Goal: Transaction & Acquisition: Purchase product/service

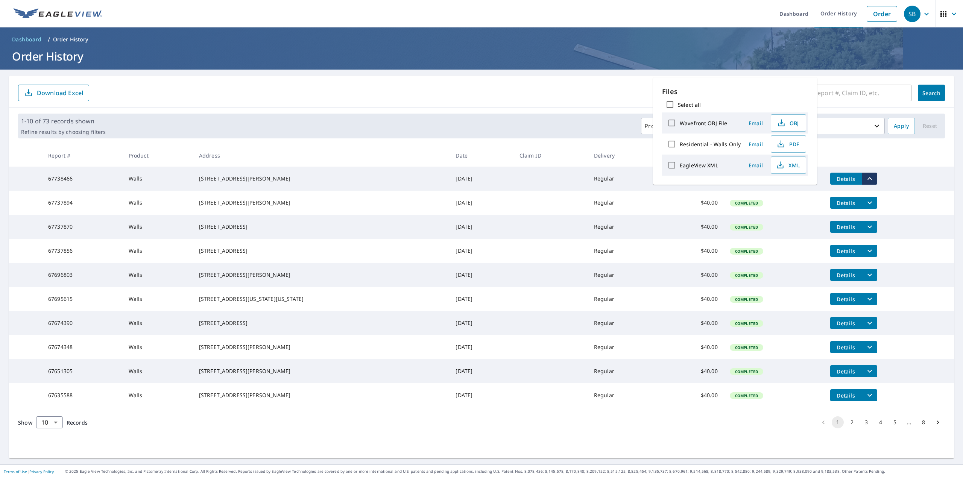
click at [844, 97] on input "text" at bounding box center [849, 92] width 125 height 21
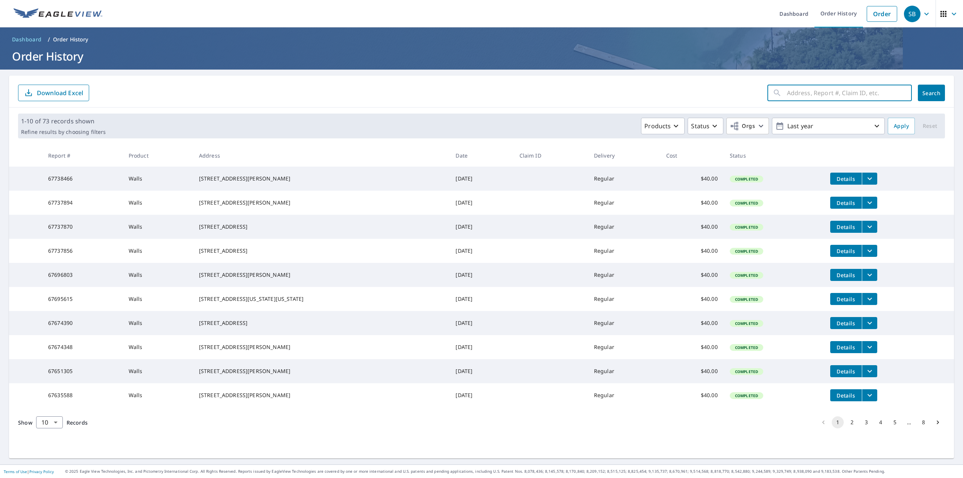
click at [795, 96] on input "text" at bounding box center [849, 92] width 125 height 21
paste input "[STREET_ADDRESS]"
drag, startPoint x: 802, startPoint y: 92, endPoint x: 962, endPoint y: 83, distance: 160.4
click at [962, 83] on div "Dashboard Order History Order SB Dashboard / Order History Order History [STREE…" at bounding box center [481, 239] width 963 height 478
type input "3811 H"
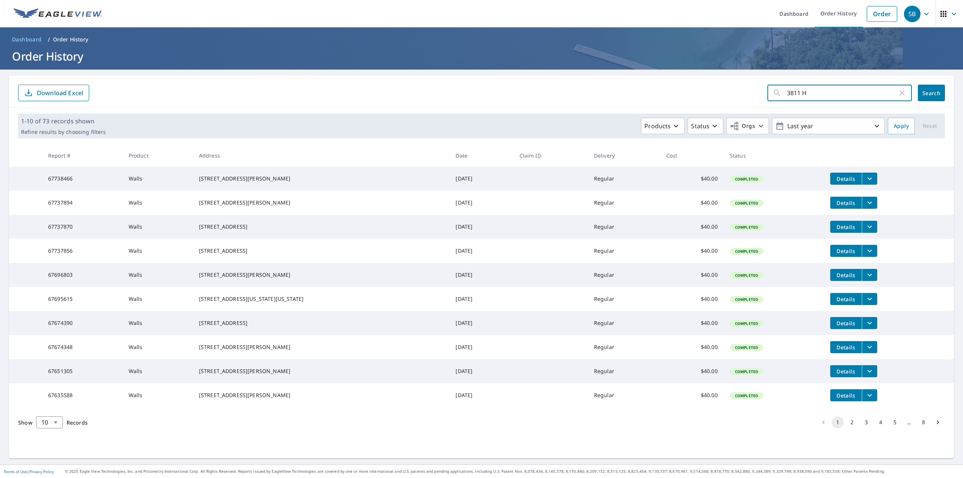
click at [925, 92] on span "Search" at bounding box center [931, 92] width 15 height 7
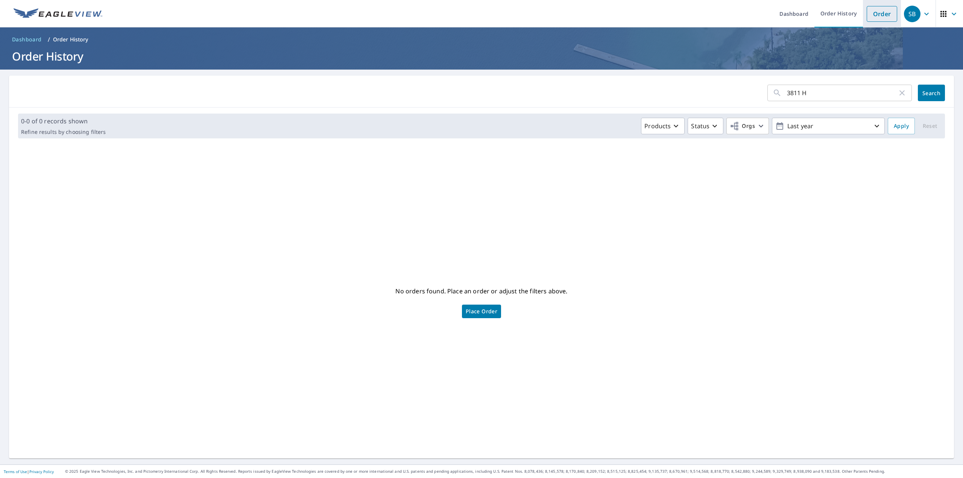
click at [871, 18] on link "Order" at bounding box center [881, 14] width 30 height 16
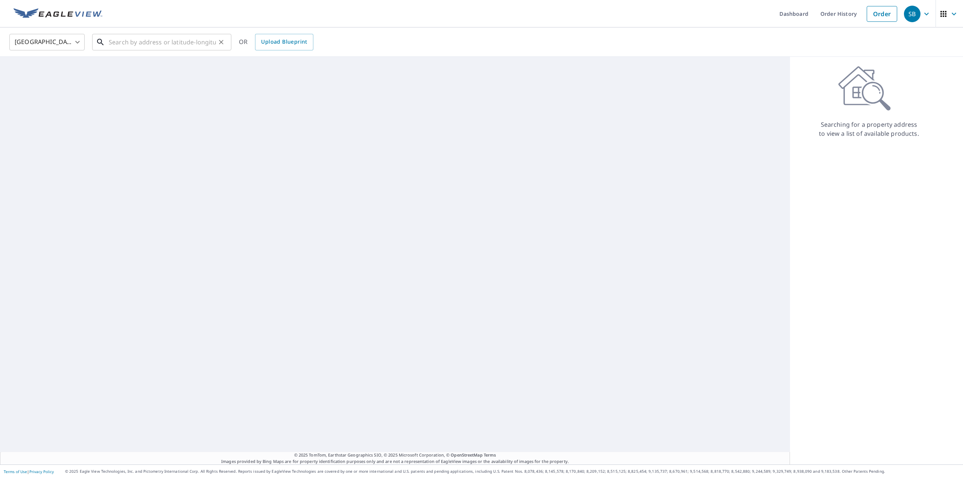
click at [181, 44] on input "text" at bounding box center [162, 42] width 107 height 21
paste input "[STREET_ADDRESS]"
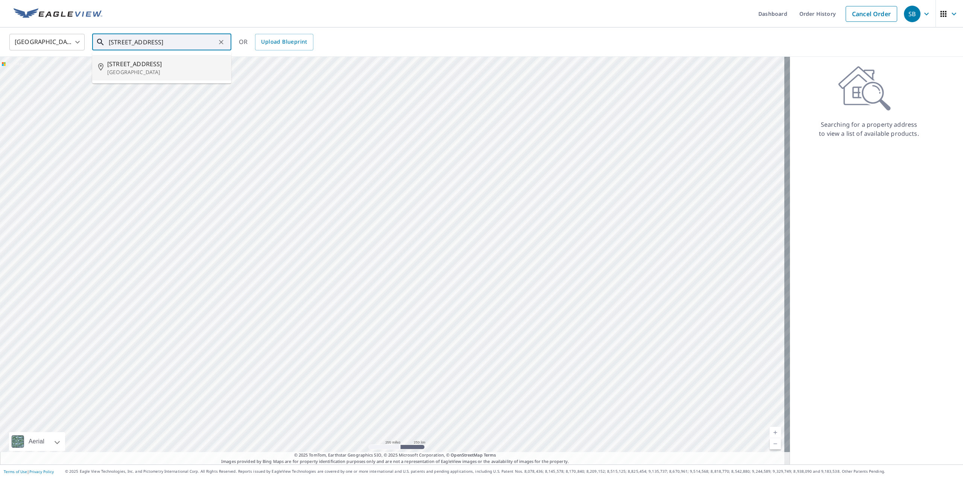
click at [164, 68] on p "[GEOGRAPHIC_DATA]" at bounding box center [166, 72] width 118 height 8
type input "[STREET_ADDRESS]"
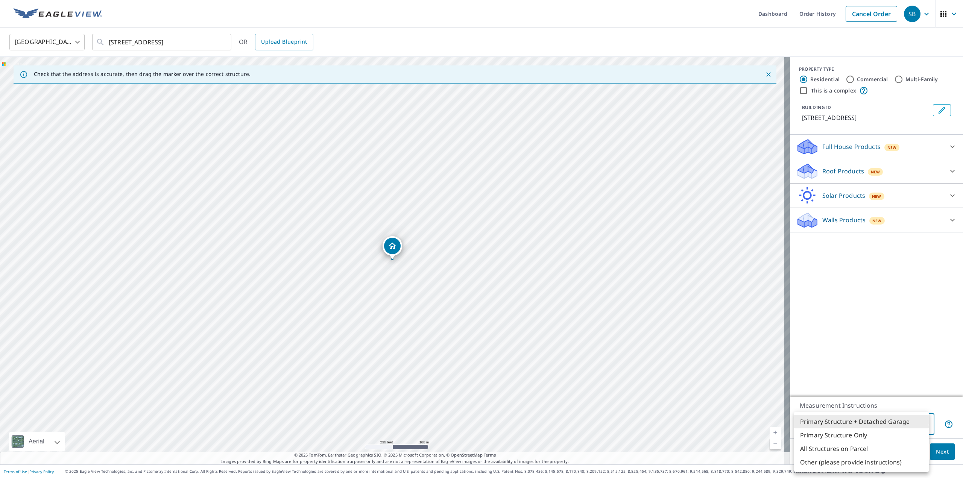
click at [857, 424] on body "SB SB Dashboard Order History Cancel Order SB [GEOGRAPHIC_DATA] [GEOGRAPHIC_DAT…" at bounding box center [481, 239] width 963 height 478
click at [881, 337] on div at bounding box center [481, 239] width 963 height 478
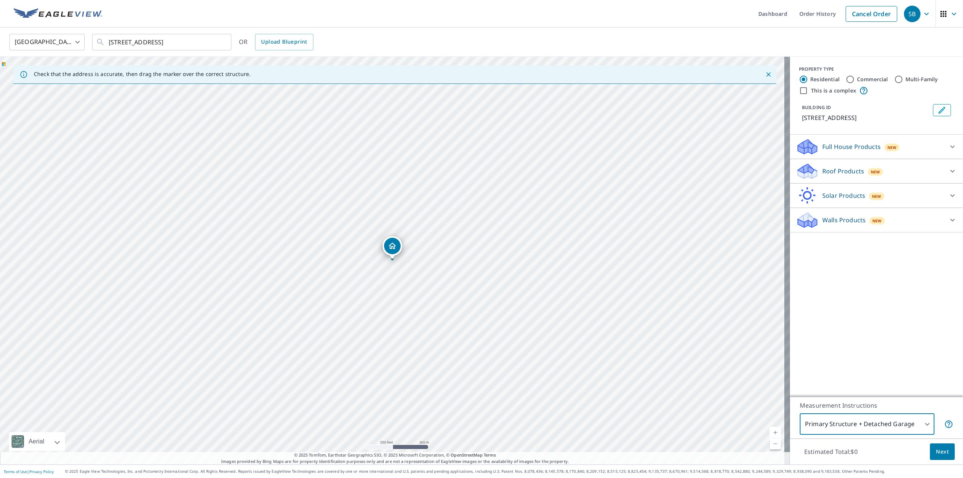
click at [832, 232] on div "Walls Products New Walls, Windows & Doors $78 Walls $40" at bounding box center [876, 220] width 173 height 24
click at [917, 229] on div "Walls Products New" at bounding box center [869, 220] width 147 height 18
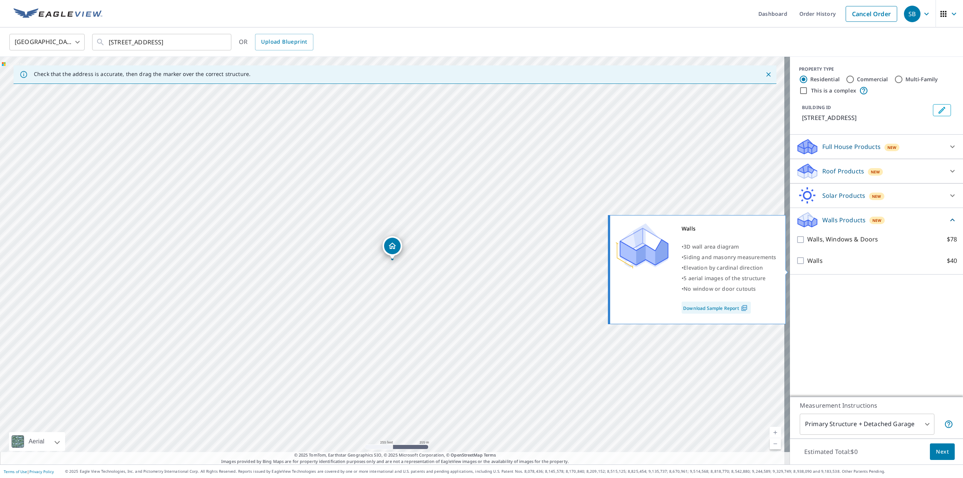
click at [807, 265] on p "Walls" at bounding box center [814, 260] width 15 height 9
click at [805, 265] on input "Walls $40" at bounding box center [801, 260] width 11 height 9
checkbox input "true"
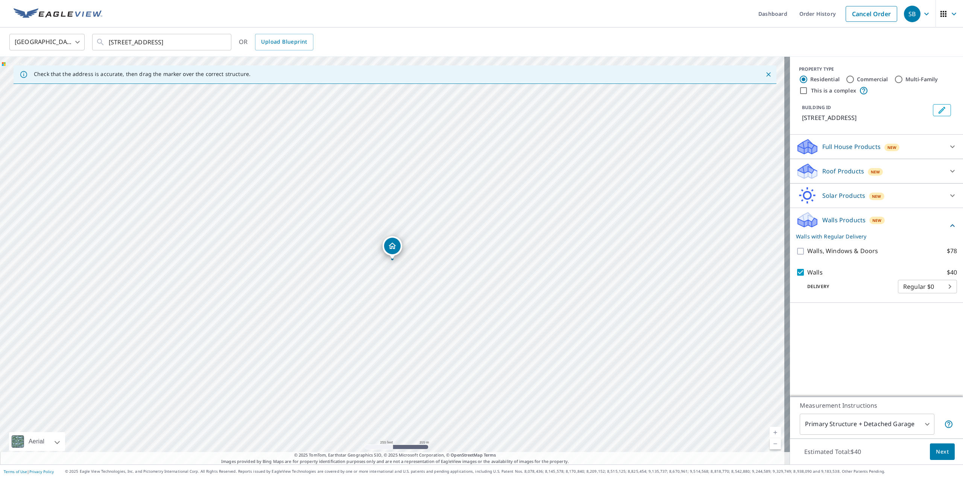
click at [863, 331] on div "PROPERTY TYPE Residential Commercial Multi-Family This is a complex BUILDING ID…" at bounding box center [876, 227] width 173 height 340
click at [942, 456] on button "Next" at bounding box center [942, 451] width 25 height 17
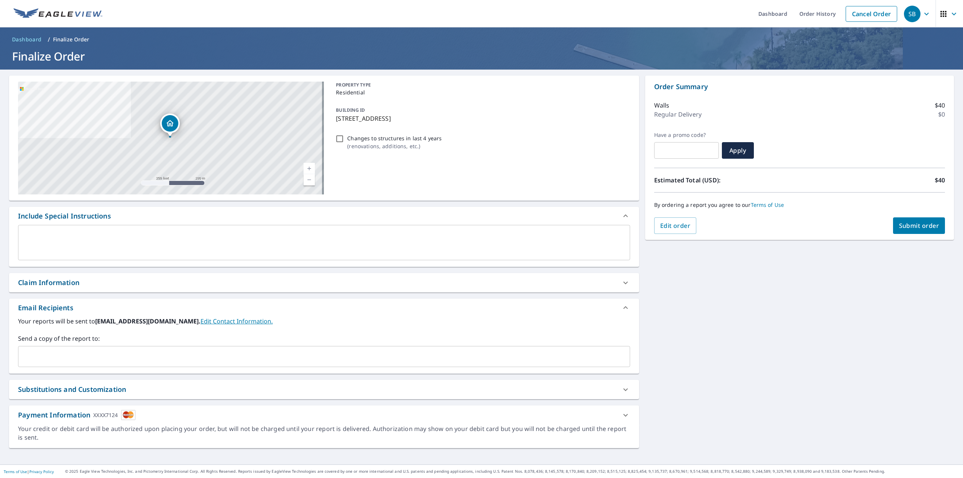
click at [901, 222] on span "Submit order" at bounding box center [919, 225] width 40 height 8
checkbox input "true"
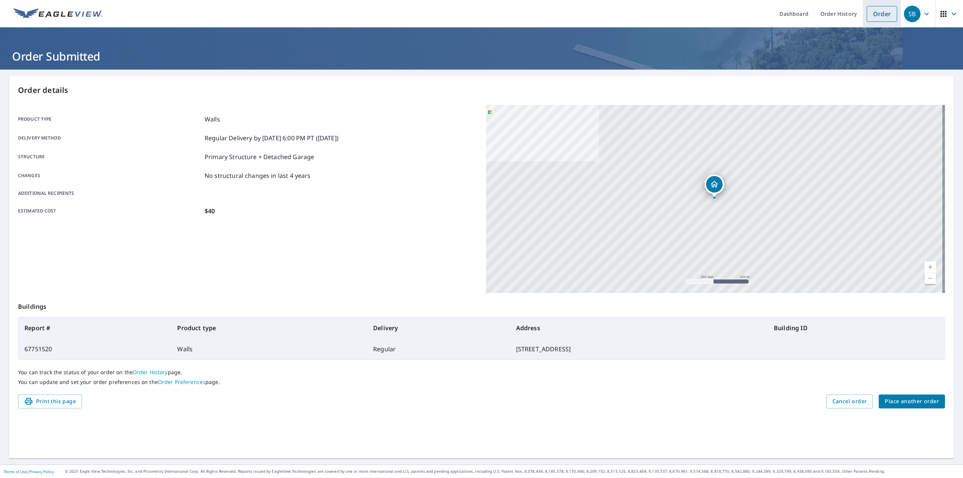
click at [885, 9] on link "Order" at bounding box center [881, 14] width 30 height 16
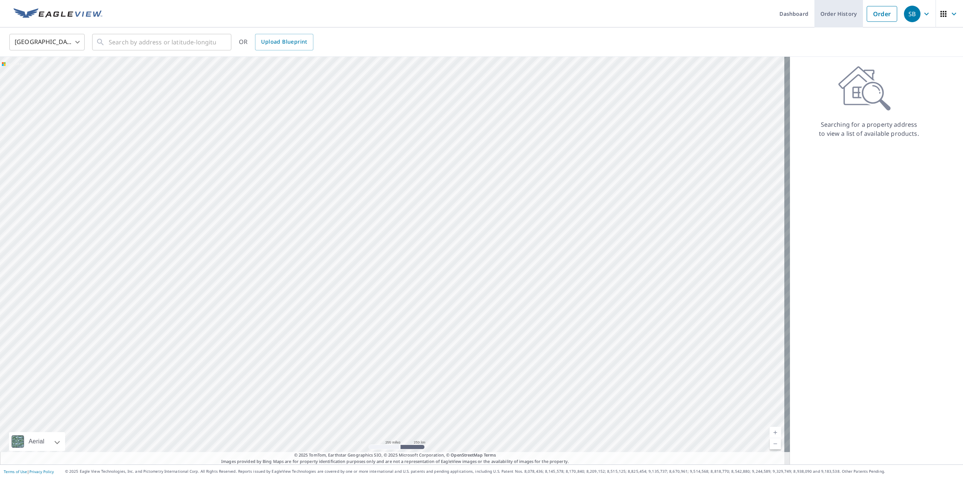
click at [839, 15] on link "Order History" at bounding box center [838, 13] width 49 height 27
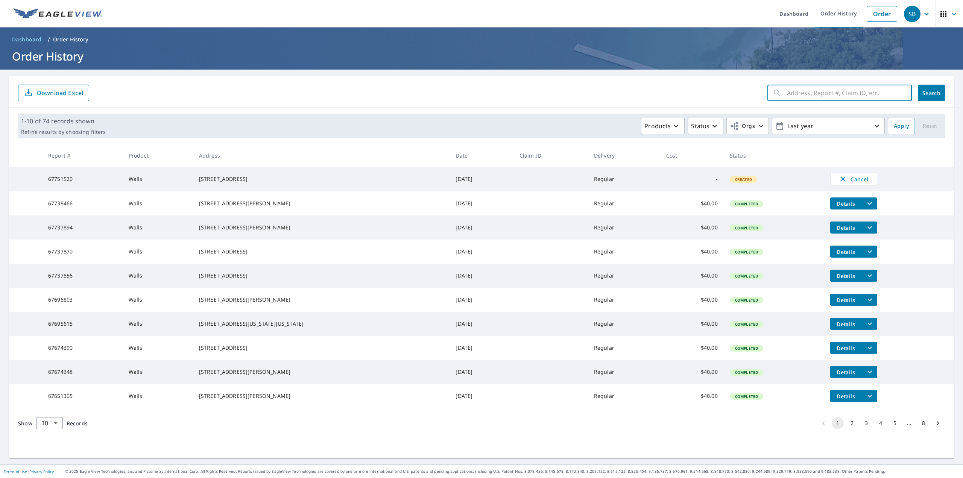
click at [804, 93] on input "text" at bounding box center [849, 92] width 125 height 21
paste input "9230 [PERSON_NAME]"
type input "9230 [PERSON_NAME]"
click at [925, 94] on span "Search" at bounding box center [931, 92] width 15 height 7
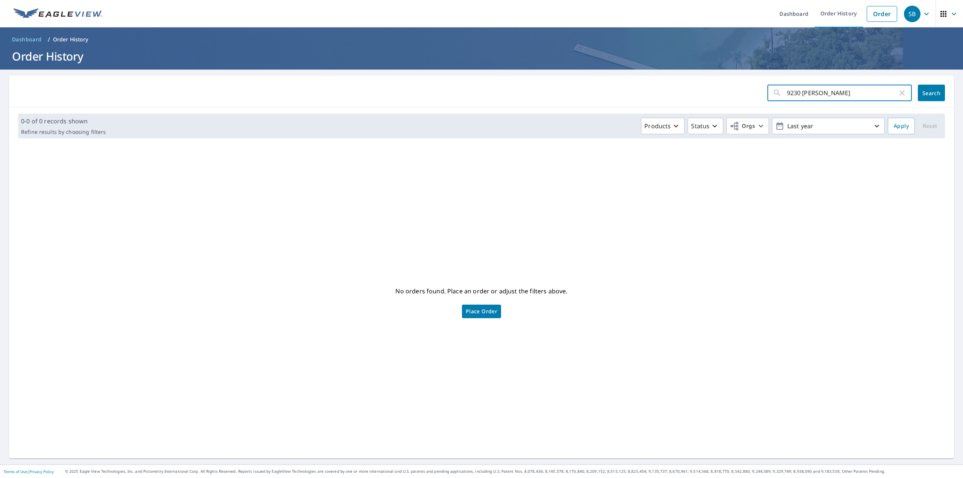
drag, startPoint x: 816, startPoint y: 94, endPoint x: 899, endPoint y: 88, distance: 83.0
click at [895, 89] on div "9230 [PERSON_NAME] ​" at bounding box center [839, 93] width 144 height 17
type input "9230 TUT"
click at [930, 96] on span "Search" at bounding box center [931, 92] width 15 height 7
click at [872, 17] on link "Order" at bounding box center [881, 14] width 30 height 16
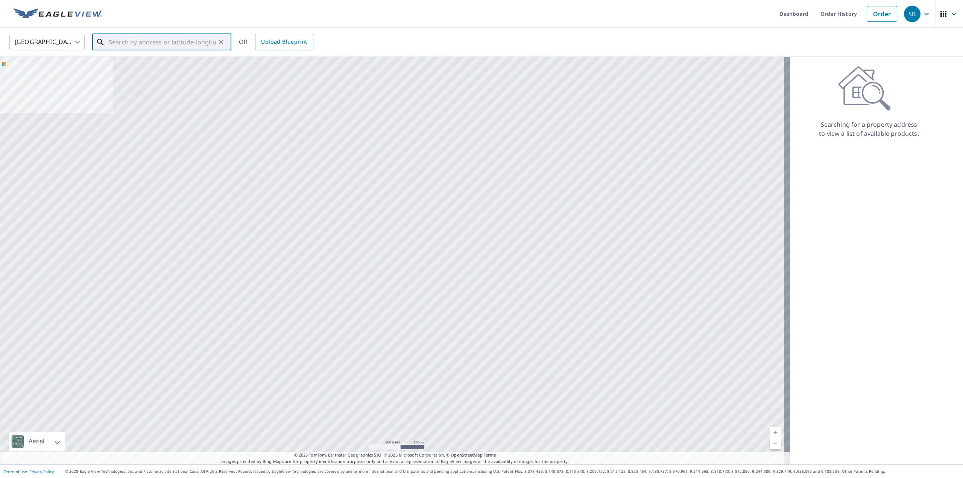
click at [141, 45] on input "text" at bounding box center [162, 42] width 107 height 21
paste input "9230 [PERSON_NAME]"
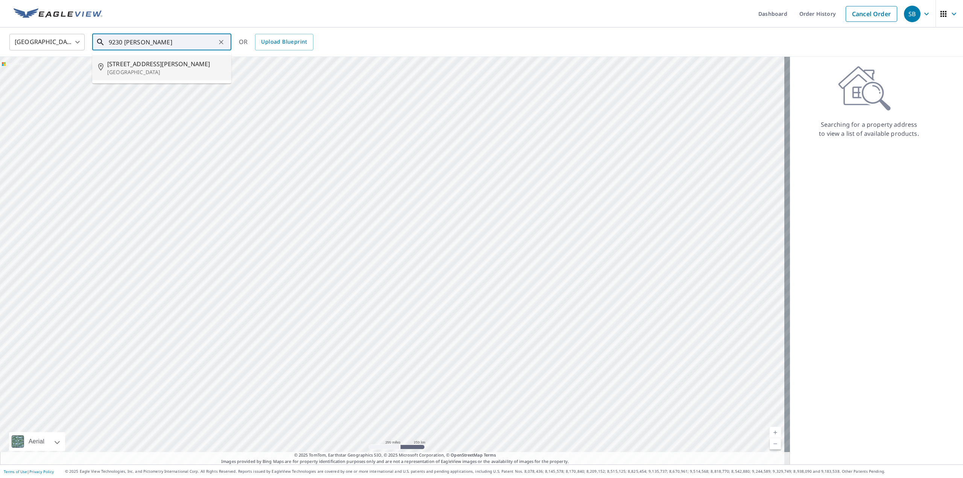
click at [147, 73] on p "[GEOGRAPHIC_DATA]" at bounding box center [166, 72] width 118 height 8
type input "[STREET_ADDRESS][PERSON_NAME]"
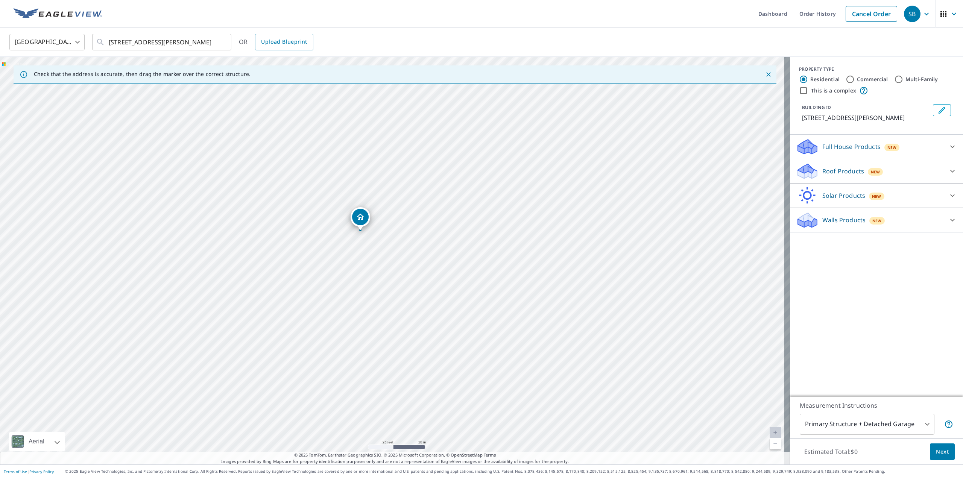
drag, startPoint x: 365, startPoint y: 242, endPoint x: 373, endPoint y: 265, distance: 24.5
click at [373, 265] on div "[STREET_ADDRESS][PERSON_NAME]" at bounding box center [395, 261] width 790 height 408
click at [912, 231] on div "Walls Products New Walls, Windows & Doors $78 Walls $40" at bounding box center [876, 220] width 173 height 24
click at [926, 224] on div "Walls Products New" at bounding box center [869, 220] width 147 height 18
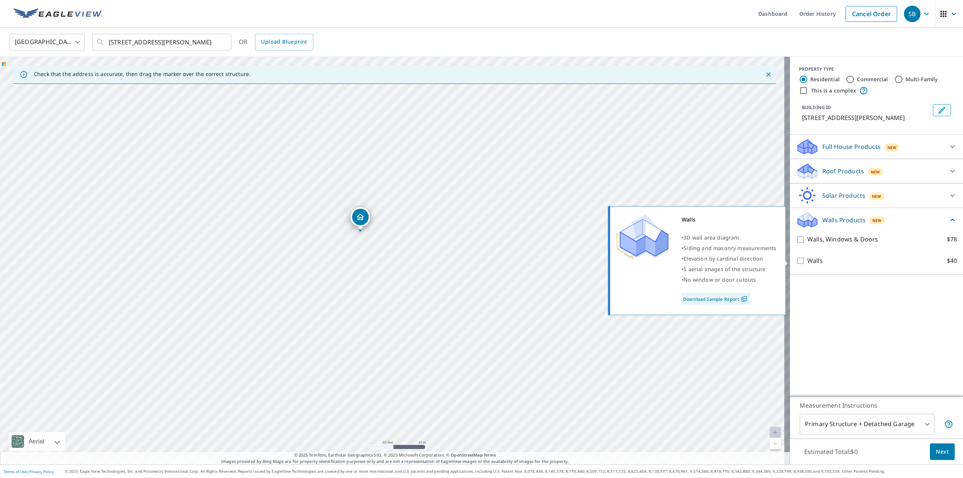
click at [796, 258] on input "Walls $40" at bounding box center [801, 260] width 11 height 9
checkbox input "true"
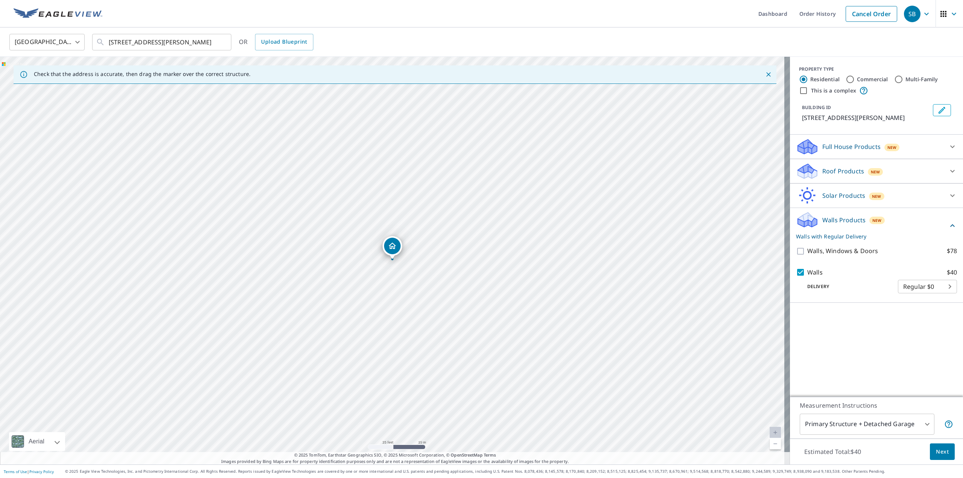
click at [892, 331] on div "PROPERTY TYPE Residential Commercial Multi-Family This is a complex BUILDING ID…" at bounding box center [876, 227] width 173 height 340
click at [936, 454] on span "Next" at bounding box center [942, 451] width 13 height 9
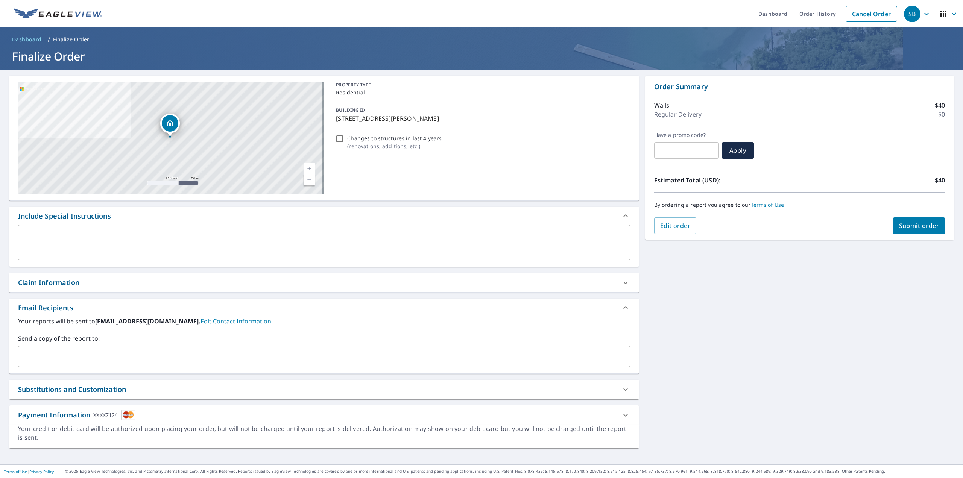
click at [921, 228] on span "Submit order" at bounding box center [919, 225] width 40 height 8
checkbox input "true"
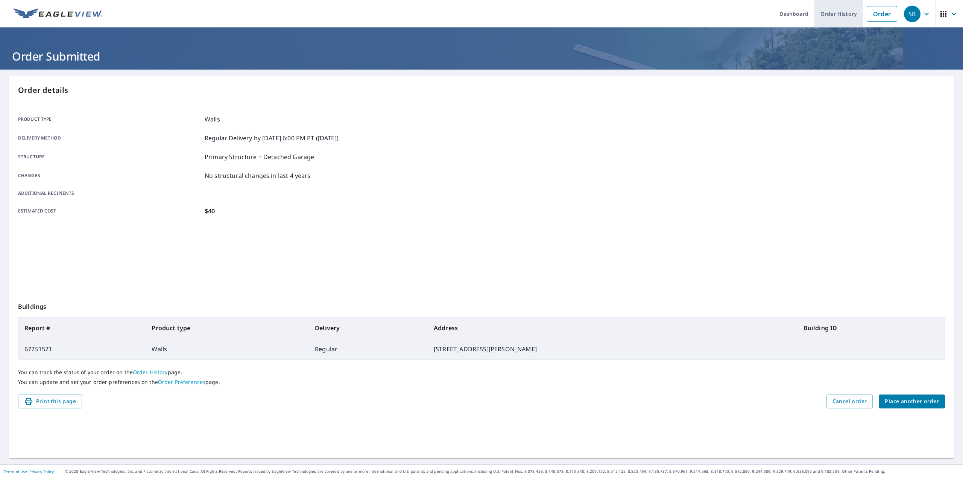
click at [843, 18] on link "Order History" at bounding box center [838, 13] width 49 height 27
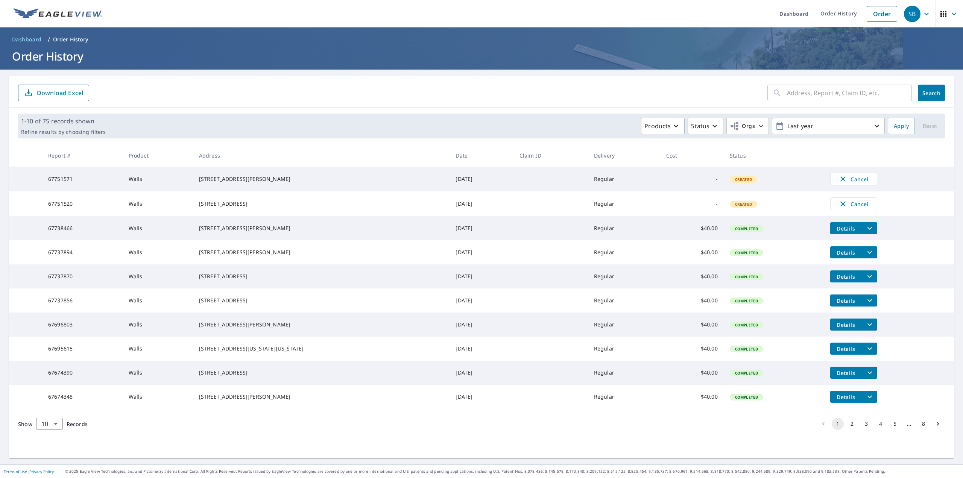
click at [813, 99] on input "text" at bounding box center [849, 92] width 125 height 21
paste input "[PERSON_NAME] and [PERSON_NAME]"
drag, startPoint x: 845, startPoint y: 96, endPoint x: 481, endPoint y: 166, distance: 371.6
click at [496, 133] on div "[PERSON_NAME] and [PERSON_NAME] ​ Search Download Excel 1-10 of 75 records show…" at bounding box center [481, 267] width 945 height 383
paste input "[STREET_ADDRESS]"
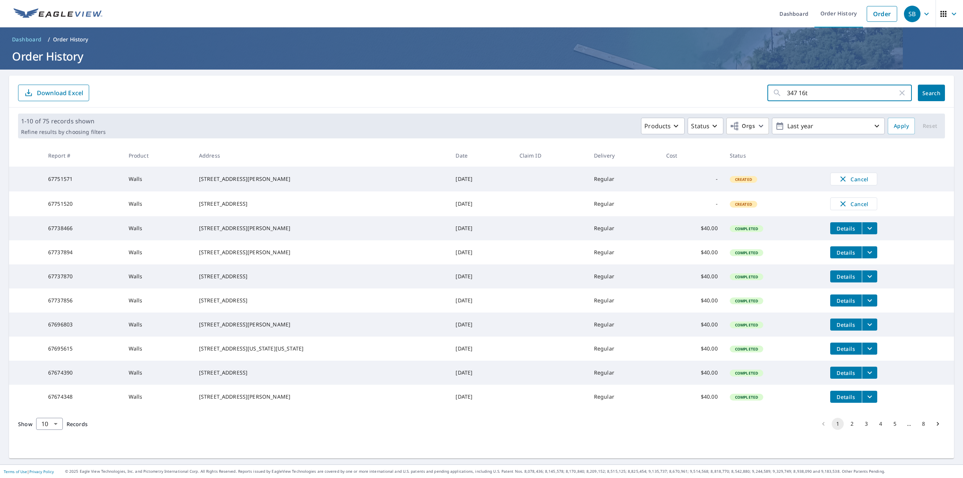
type input "347 16t"
click at [933, 95] on span "Search" at bounding box center [931, 92] width 15 height 7
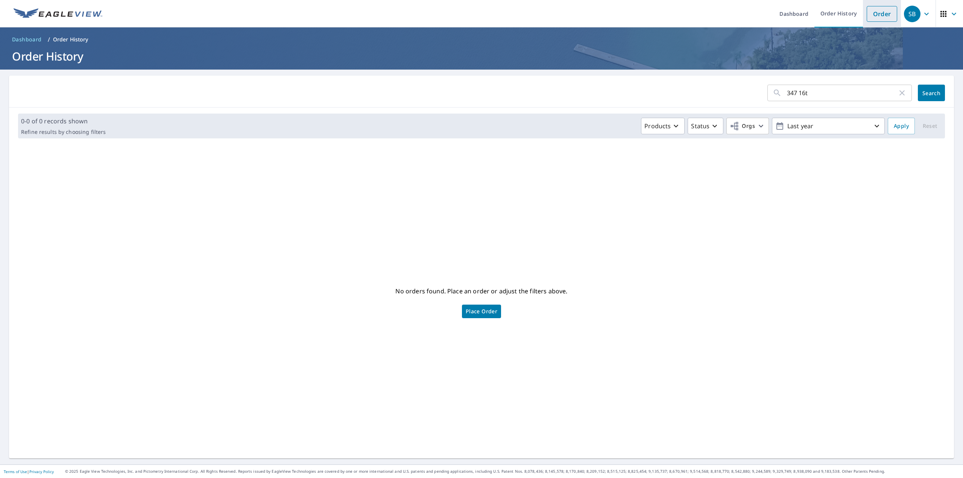
click at [874, 12] on link "Order" at bounding box center [881, 14] width 30 height 16
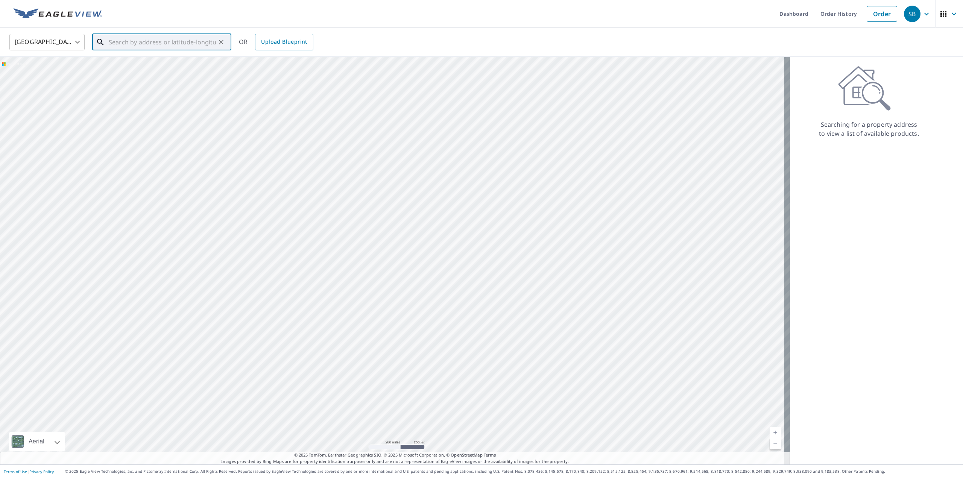
click at [150, 45] on input "text" at bounding box center [162, 42] width 107 height 21
paste input "[STREET_ADDRESS]"
click at [149, 64] on span "[STREET_ADDRESS]" at bounding box center [166, 63] width 118 height 9
type input "[STREET_ADDRESS]"
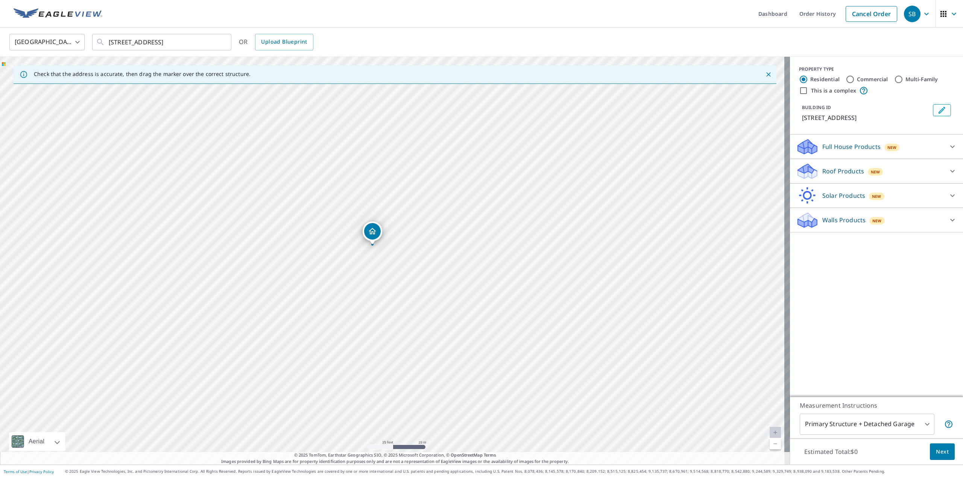
click at [887, 229] on div "Walls Products New Walls, Windows & Doors $78 Walls $40" at bounding box center [876, 220] width 173 height 24
click at [886, 226] on div "Walls Products New" at bounding box center [869, 220] width 147 height 18
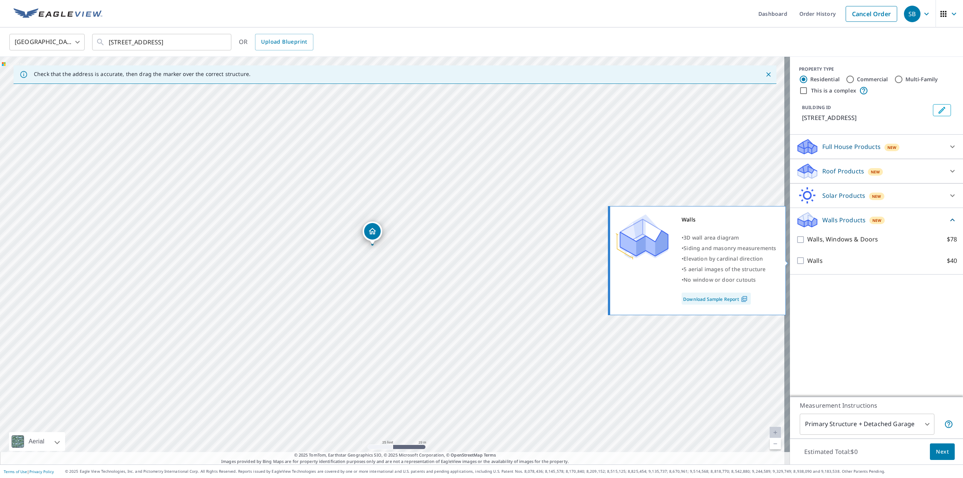
click at [807, 261] on p "Walls" at bounding box center [814, 260] width 15 height 9
click at [805, 261] on input "Walls $40" at bounding box center [801, 260] width 11 height 9
checkbox input "true"
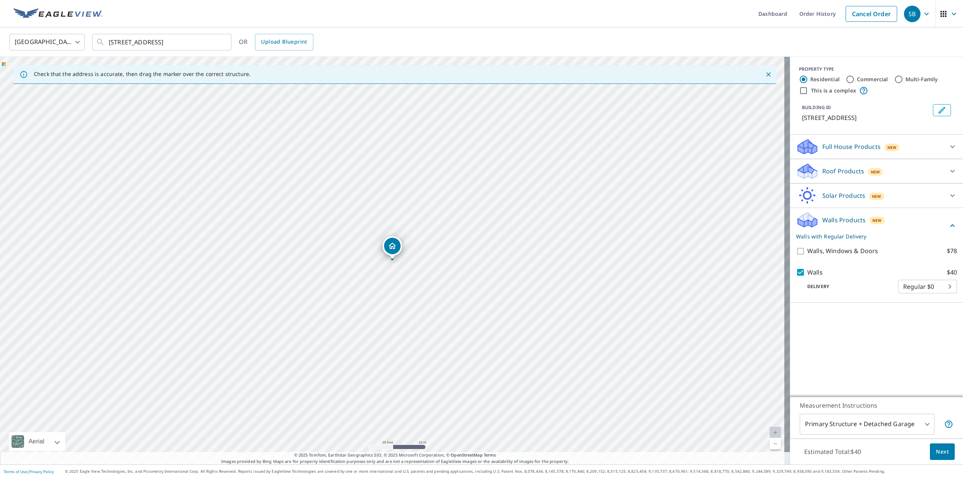
drag, startPoint x: 855, startPoint y: 319, endPoint x: 859, endPoint y: 325, distance: 7.4
click at [856, 319] on div "PROPERTY TYPE Residential Commercial Multi-Family This is a complex BUILDING ID…" at bounding box center [876, 227] width 173 height 340
click at [940, 451] on span "Next" at bounding box center [942, 451] width 13 height 9
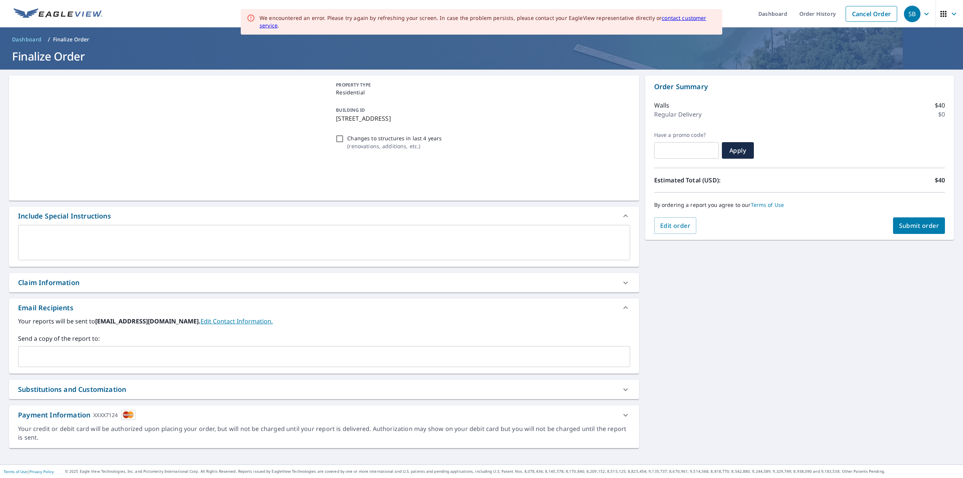
click at [914, 224] on span "Submit order" at bounding box center [919, 225] width 40 height 8
checkbox input "true"
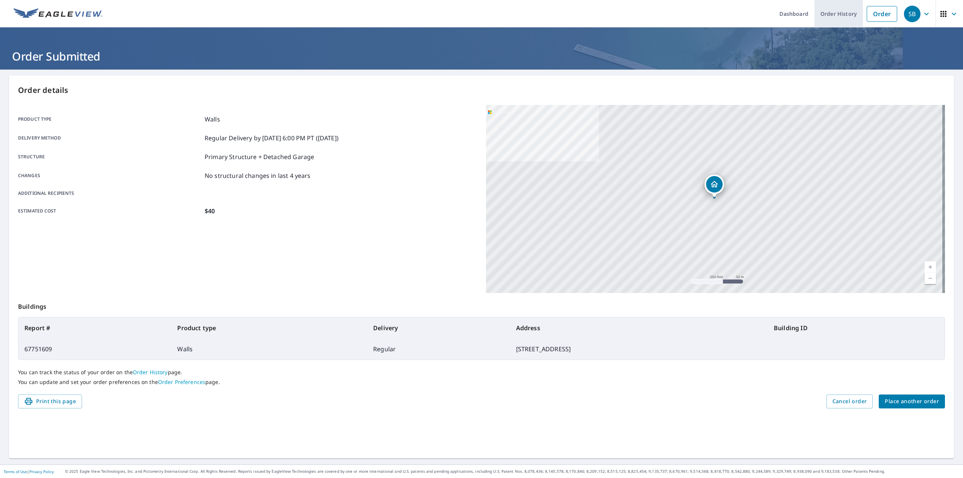
click at [827, 18] on link "Order History" at bounding box center [838, 13] width 49 height 27
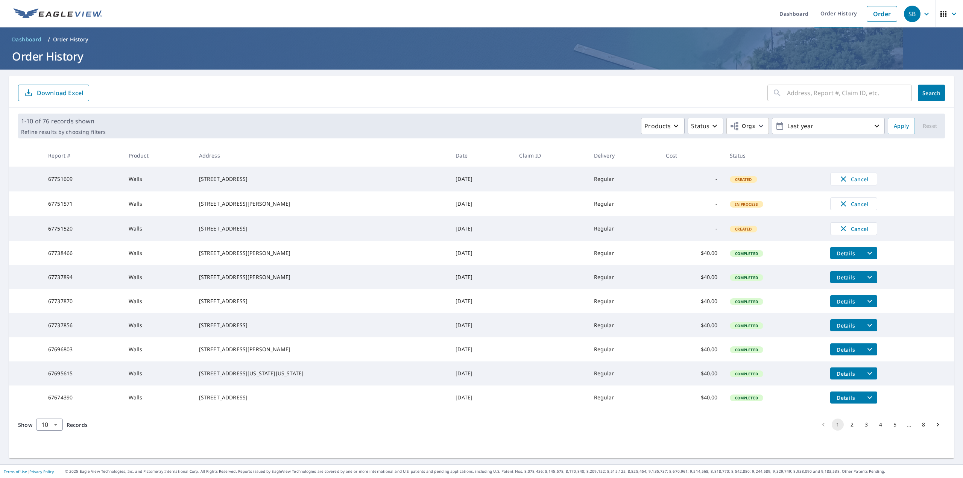
click at [808, 94] on input "text" at bounding box center [849, 92] width 125 height 21
paste input "458 Ivanhoe Pl"
type input "458 Ivanhoe Pl"
click at [922, 97] on button "Search" at bounding box center [931, 93] width 27 height 17
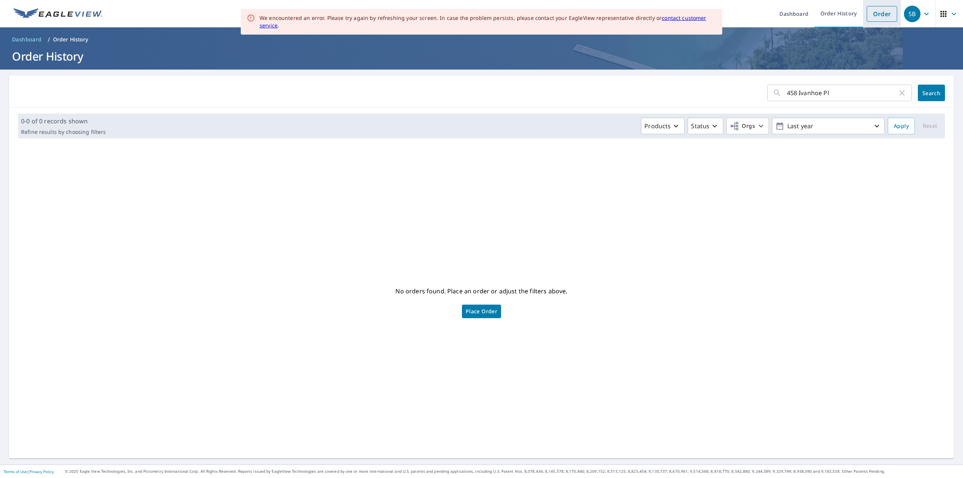
click at [878, 17] on link "Order" at bounding box center [881, 14] width 30 height 16
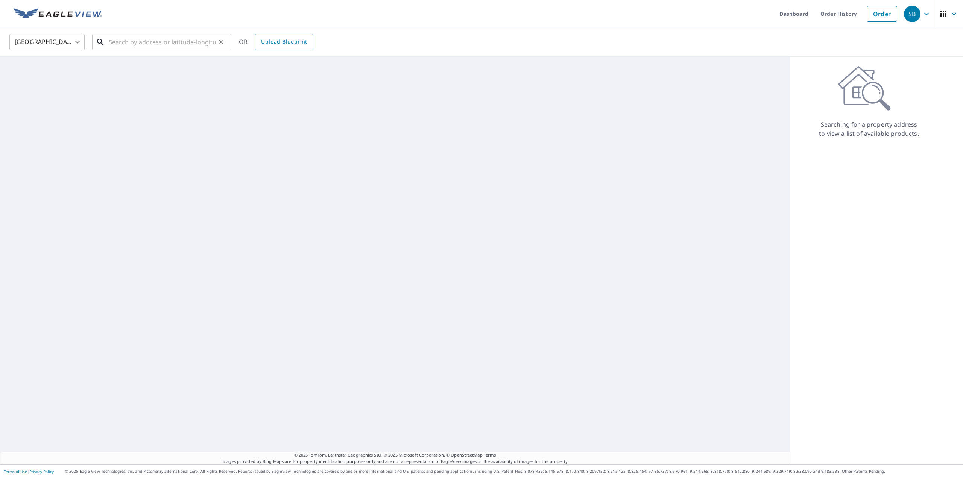
click at [201, 46] on input "text" at bounding box center [162, 42] width 107 height 21
paste input "458 Ivanhoe Pl"
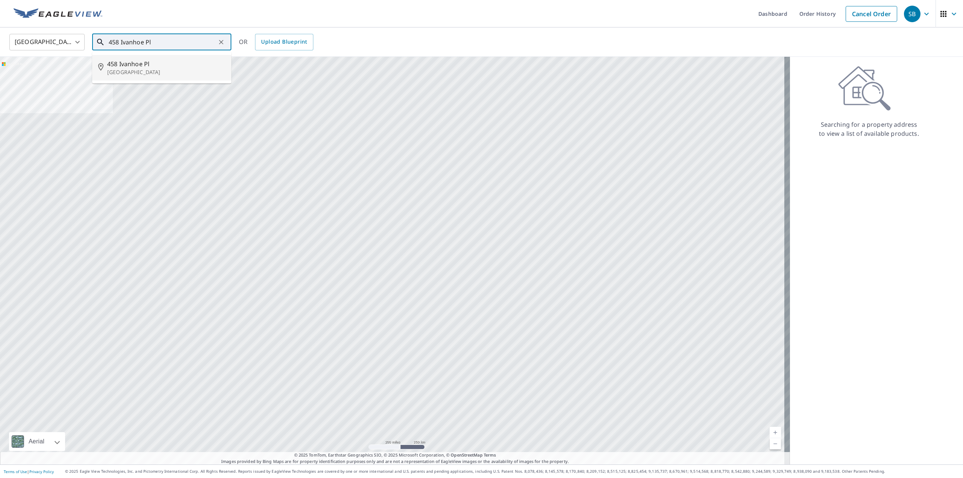
click at [144, 73] on p "[GEOGRAPHIC_DATA]" at bounding box center [166, 72] width 118 height 8
type input "[STREET_ADDRESS]"
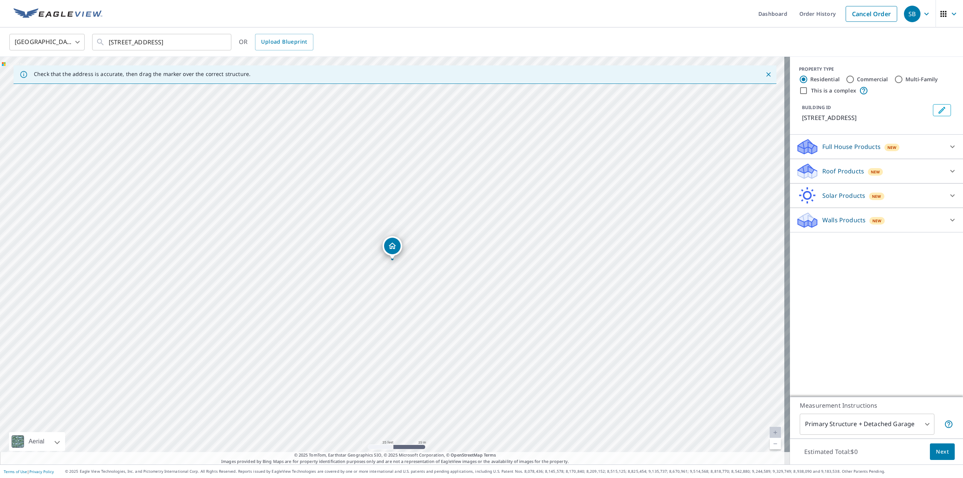
click at [850, 215] on div "Walls Products New" at bounding box center [869, 220] width 147 height 18
click at [800, 260] on input "Walls $40" at bounding box center [801, 260] width 11 height 9
checkbox input "true"
drag, startPoint x: 869, startPoint y: 328, endPoint x: 875, endPoint y: 328, distance: 6.1
click at [869, 329] on div "PROPERTY TYPE Residential Commercial Multi-Family This is a complex BUILDING ID…" at bounding box center [876, 227] width 173 height 340
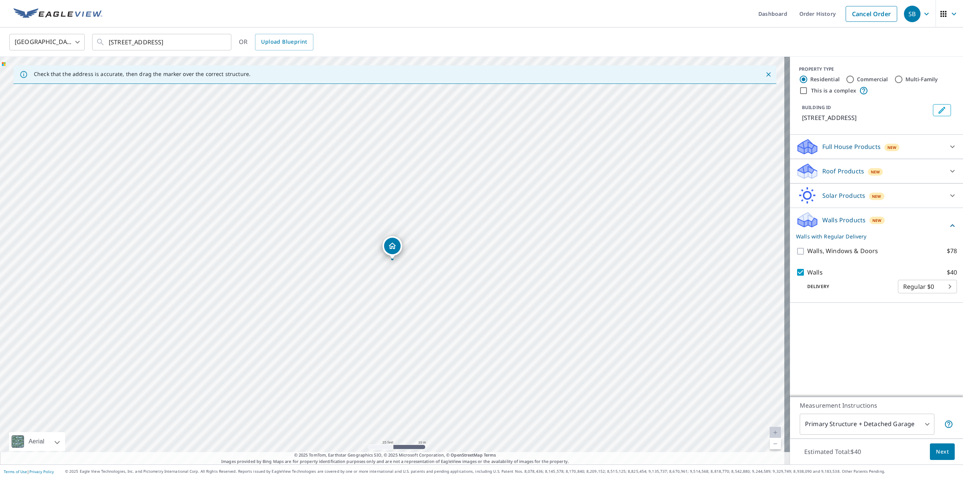
click at [866, 326] on div "PROPERTY TYPE Residential Commercial Multi-Family This is a complex BUILDING ID…" at bounding box center [876, 227] width 173 height 340
click at [843, 339] on div "PROPERTY TYPE Residential Commercial Multi-Family This is a complex BUILDING ID…" at bounding box center [876, 227] width 173 height 340
click at [850, 344] on div "PROPERTY TYPE Residential Commercial Multi-Family This is a complex BUILDING ID…" at bounding box center [876, 227] width 173 height 340
click at [849, 354] on div "PROPERTY TYPE Residential Commercial Multi-Family This is a complex BUILDING ID…" at bounding box center [876, 227] width 173 height 340
click at [861, 340] on div "PROPERTY TYPE Residential Commercial Multi-Family This is a complex BUILDING ID…" at bounding box center [876, 227] width 173 height 340
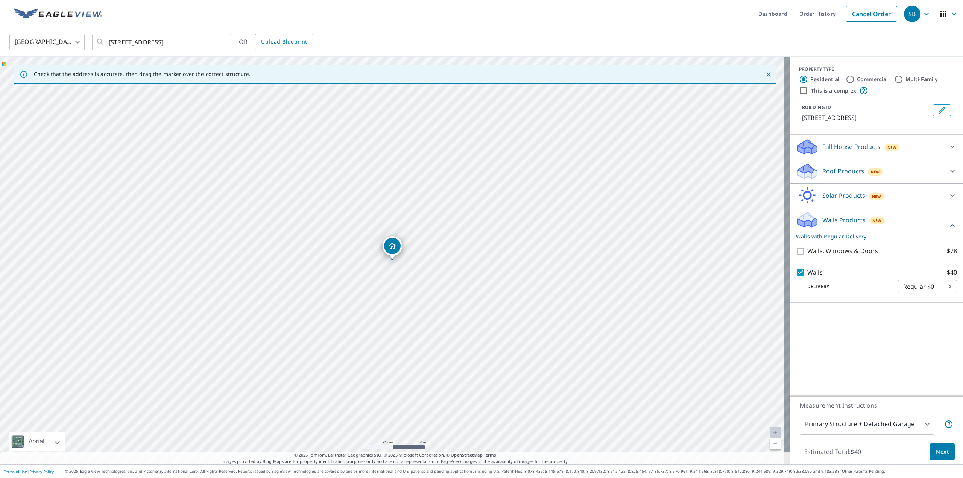
click at [845, 347] on div "PROPERTY TYPE Residential Commercial Multi-Family This is a complex BUILDING ID…" at bounding box center [876, 227] width 173 height 340
click at [941, 455] on span "Next" at bounding box center [942, 451] width 13 height 9
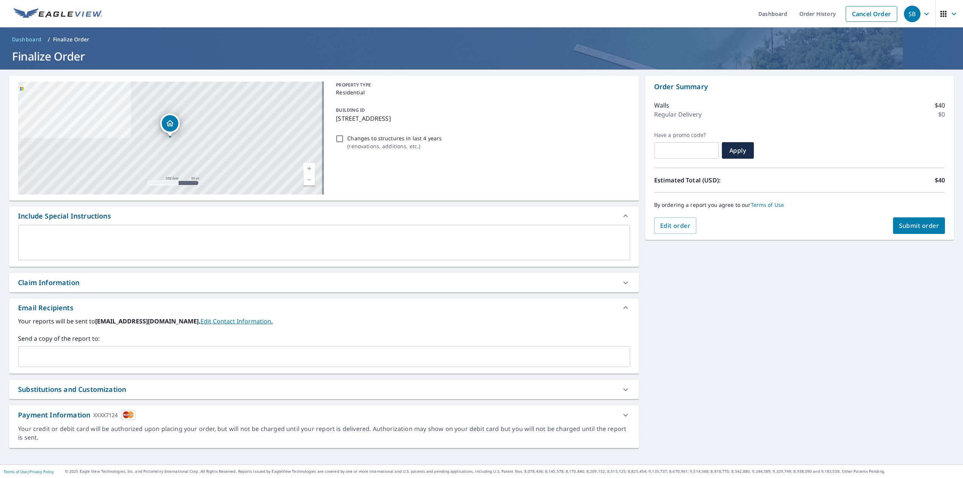
click at [783, 354] on div "**********" at bounding box center [481, 267] width 963 height 395
click at [777, 337] on div "**********" at bounding box center [481, 267] width 963 height 395
click at [778, 325] on div "**********" at bounding box center [481, 267] width 963 height 395
click at [789, 322] on div "**********" at bounding box center [481, 267] width 963 height 395
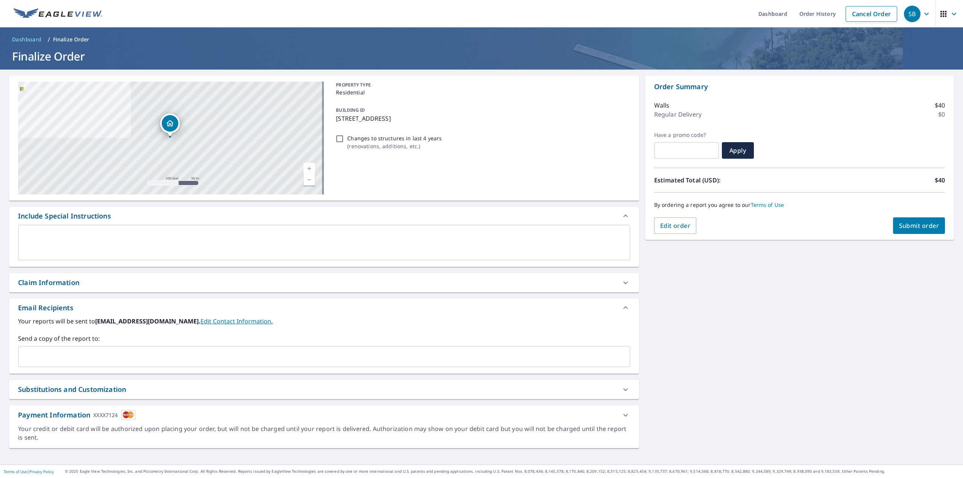
click at [913, 227] on span "Submit order" at bounding box center [919, 225] width 40 height 8
checkbox input "true"
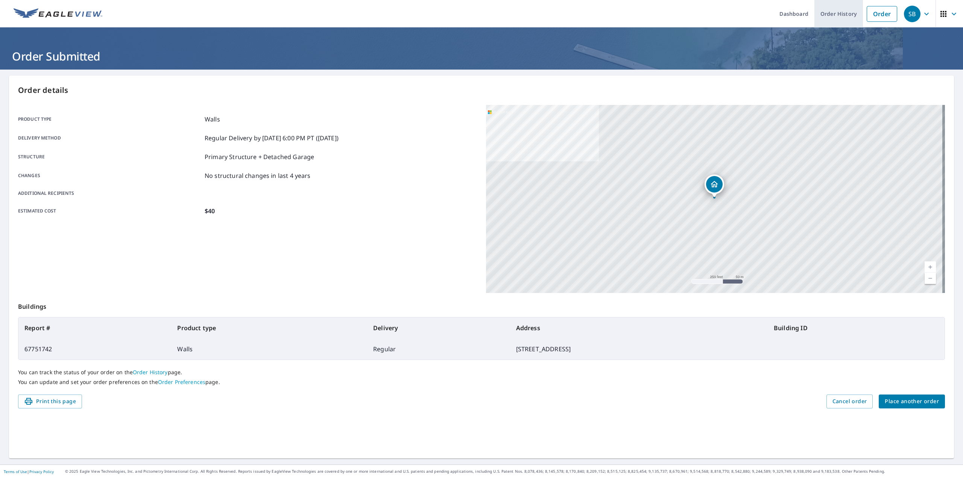
click at [839, 7] on link "Order History" at bounding box center [838, 13] width 49 height 27
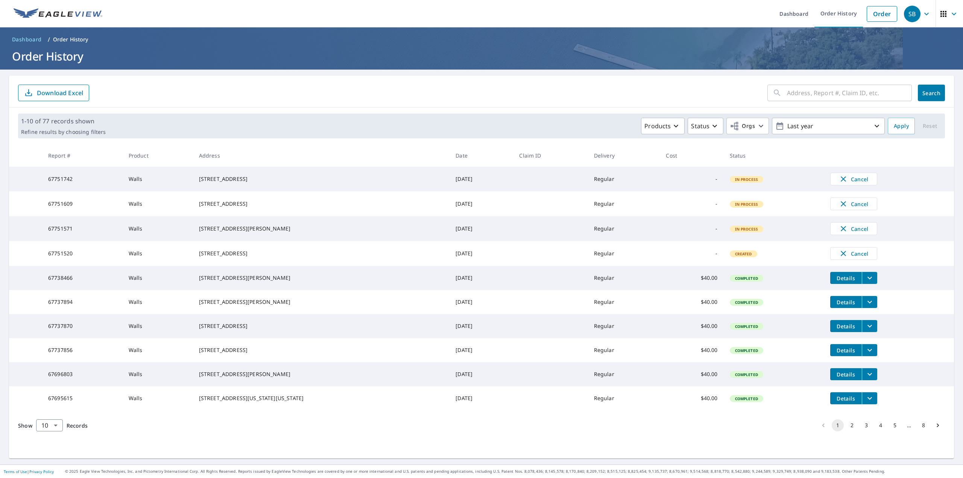
click at [792, 96] on input "text" at bounding box center [849, 92] width 125 height 21
paste input "[STREET_ADDRESS][PERSON_NAME]"
type input "[STREET_ADDRESS][PERSON_NAME]"
click at [930, 95] on span "Search" at bounding box center [931, 92] width 15 height 7
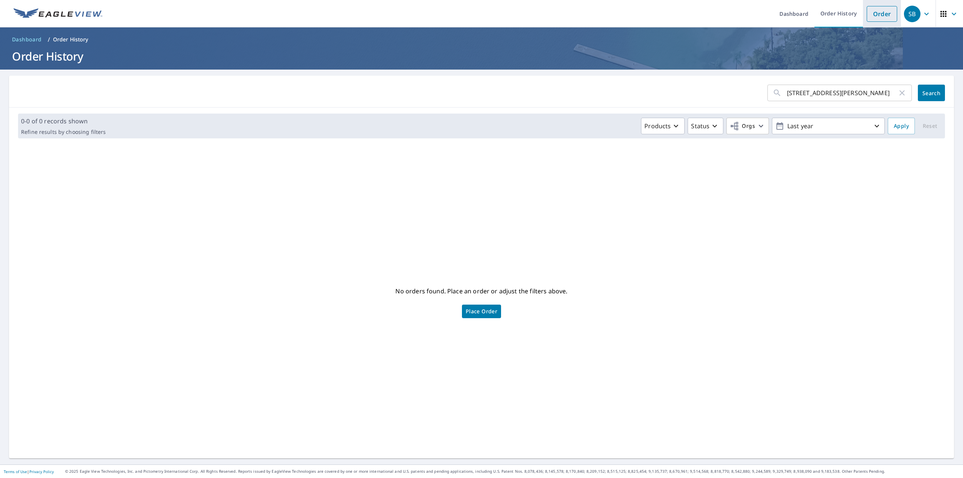
click at [870, 14] on link "Order" at bounding box center [881, 14] width 30 height 16
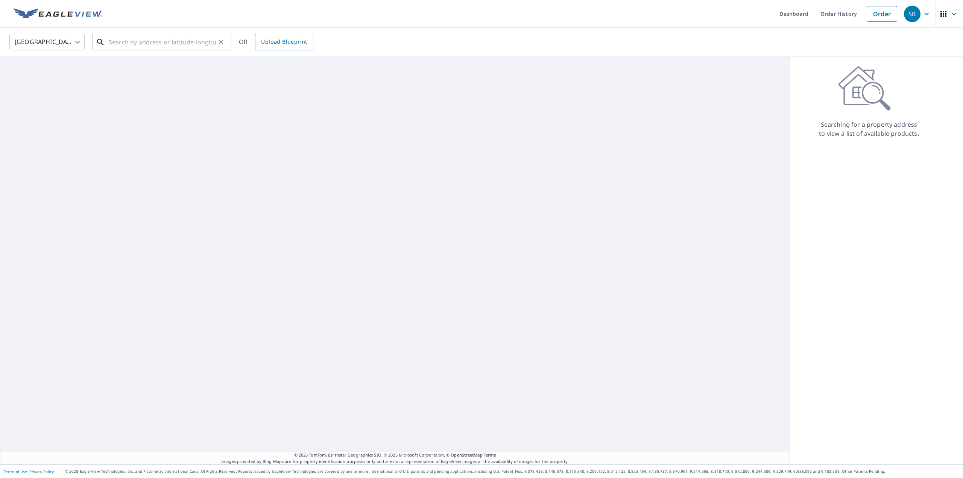
click at [162, 44] on input "text" at bounding box center [162, 42] width 107 height 21
paste input "[STREET_ADDRESS][PERSON_NAME]"
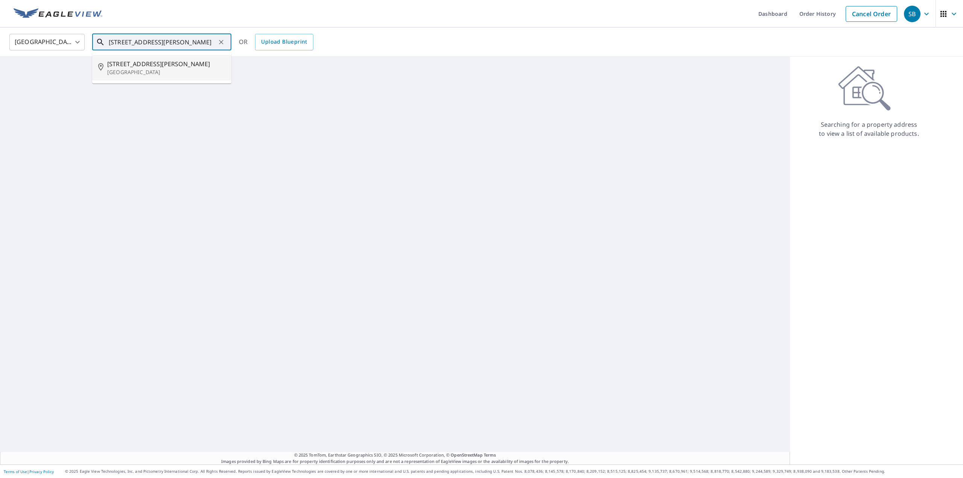
click at [141, 73] on p "[GEOGRAPHIC_DATA]" at bounding box center [166, 72] width 118 height 8
type input "[STREET_ADDRESS][PERSON_NAME]"
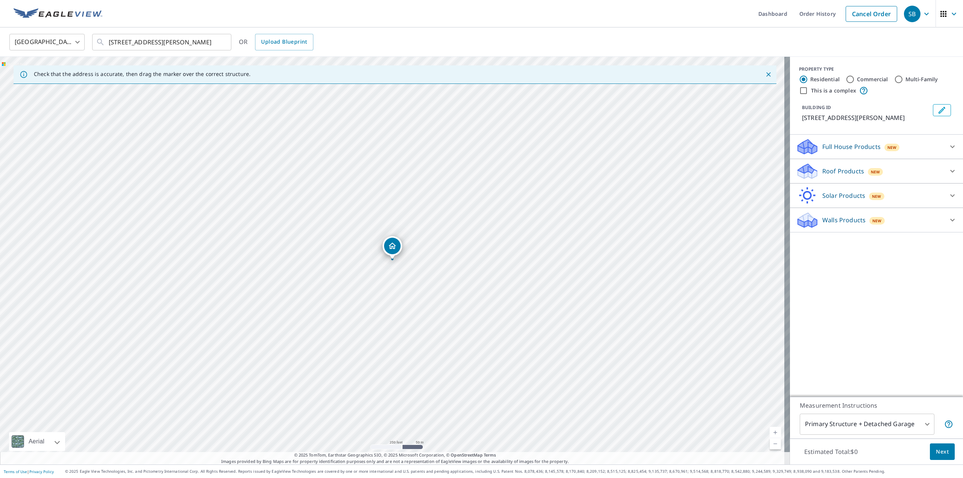
click at [892, 229] on div "Walls Products New" at bounding box center [869, 220] width 147 height 18
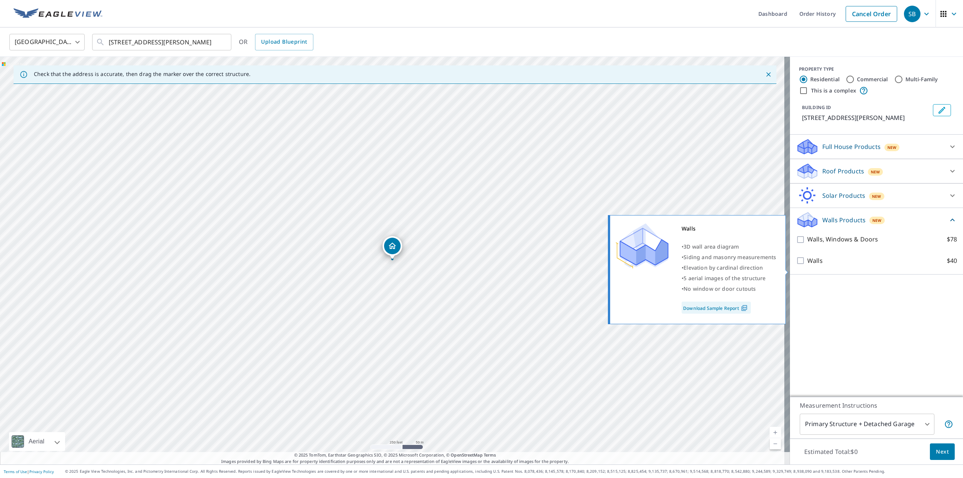
click at [807, 265] on p "Walls" at bounding box center [814, 260] width 15 height 9
click at [807, 265] on input "Walls $40" at bounding box center [801, 260] width 11 height 9
checkbox input "true"
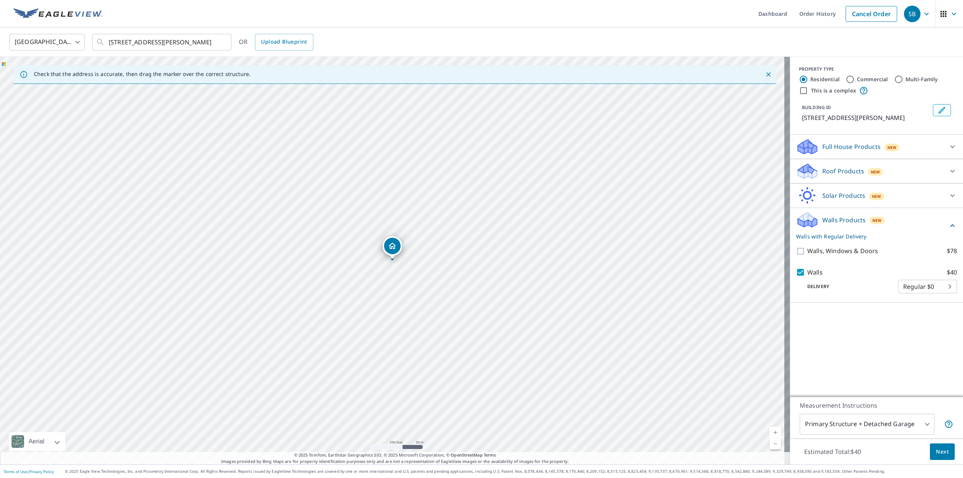
click at [857, 355] on div "PROPERTY TYPE Residential Commercial Multi-Family This is a complex BUILDING ID…" at bounding box center [876, 227] width 173 height 340
click at [936, 454] on span "Next" at bounding box center [942, 451] width 13 height 9
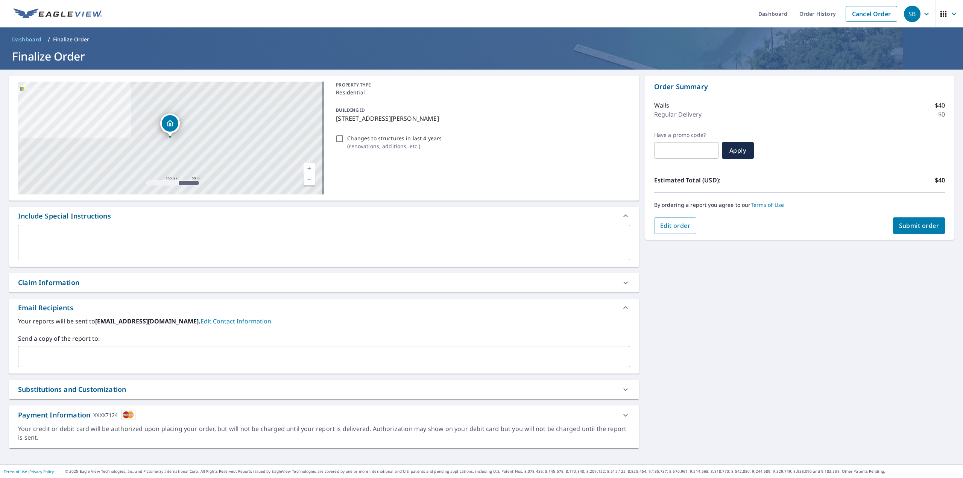
click at [775, 322] on div "**********" at bounding box center [481, 267] width 963 height 395
click at [916, 228] on span "Submit order" at bounding box center [919, 225] width 40 height 8
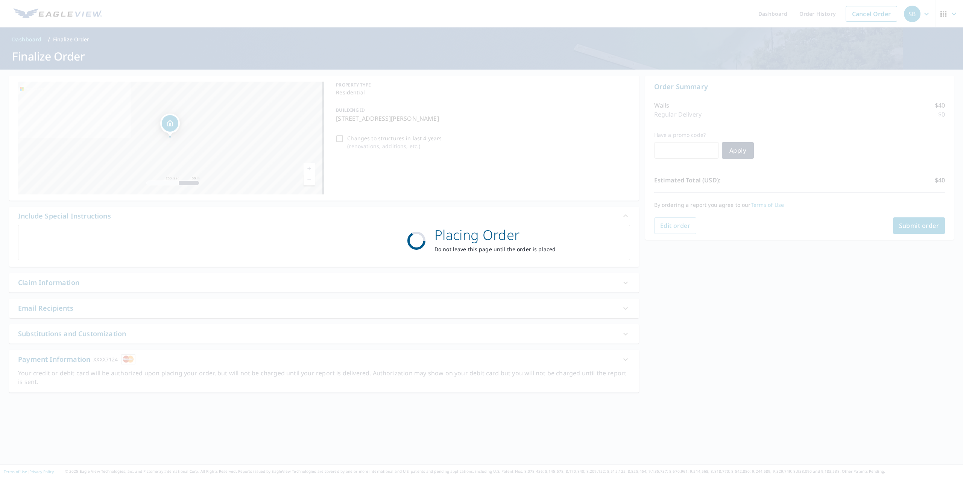
checkbox input "true"
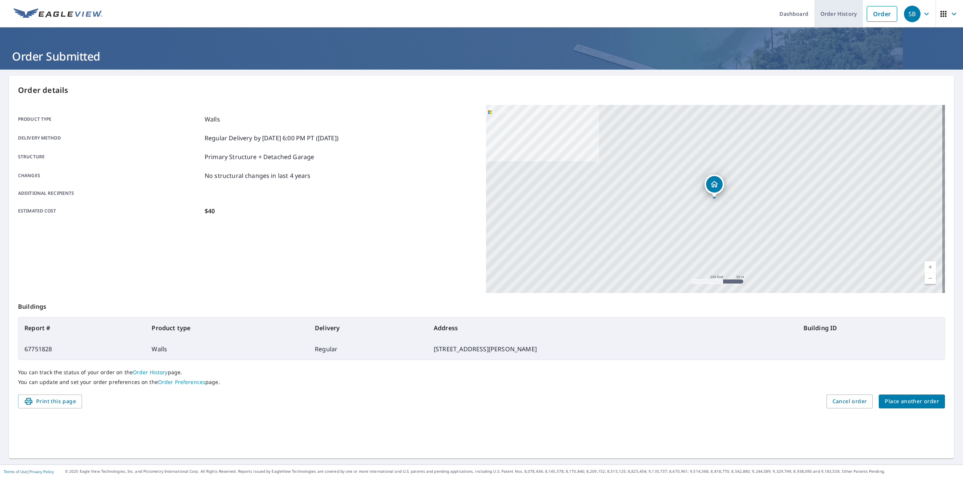
click at [819, 14] on link "Order History" at bounding box center [838, 13] width 49 height 27
